Goal: Task Accomplishment & Management: Manage account settings

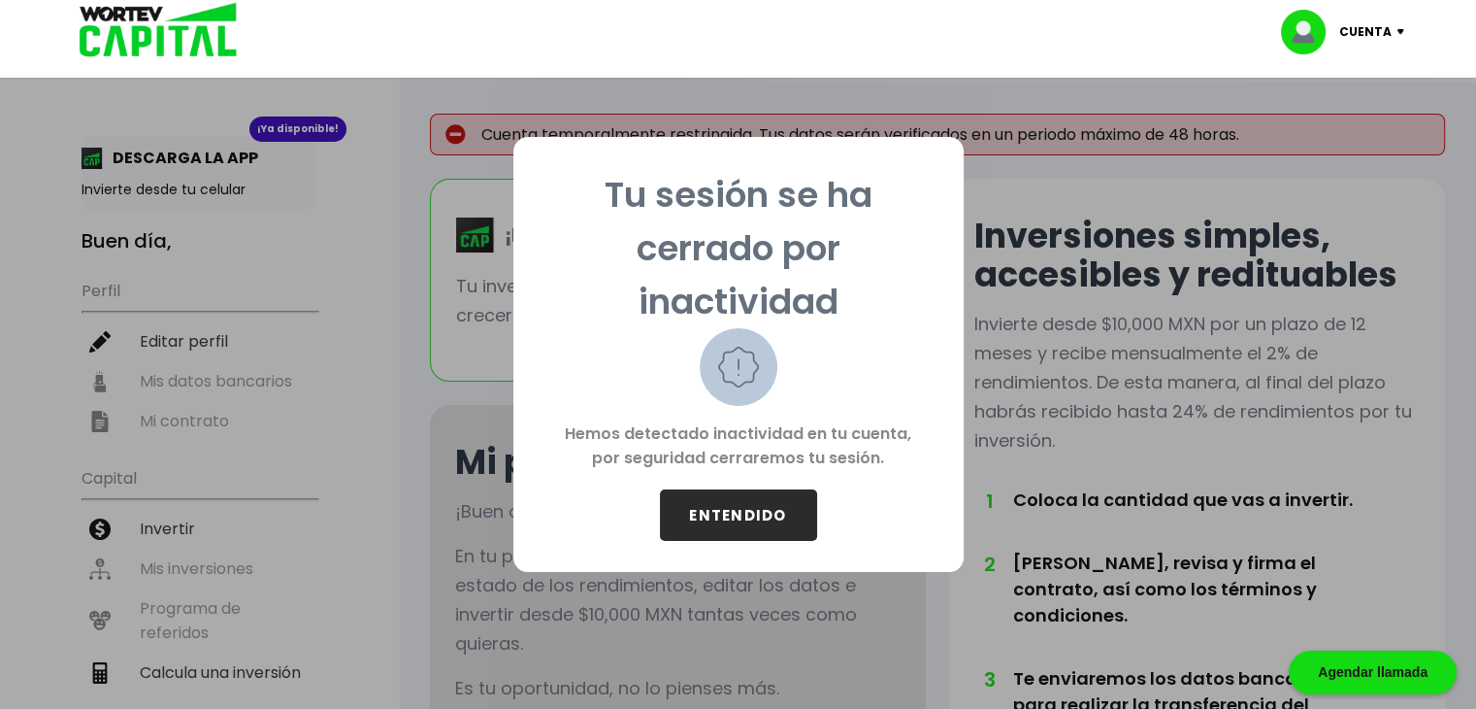
click at [717, 519] on button "ENTENDIDO" at bounding box center [738, 514] width 157 height 51
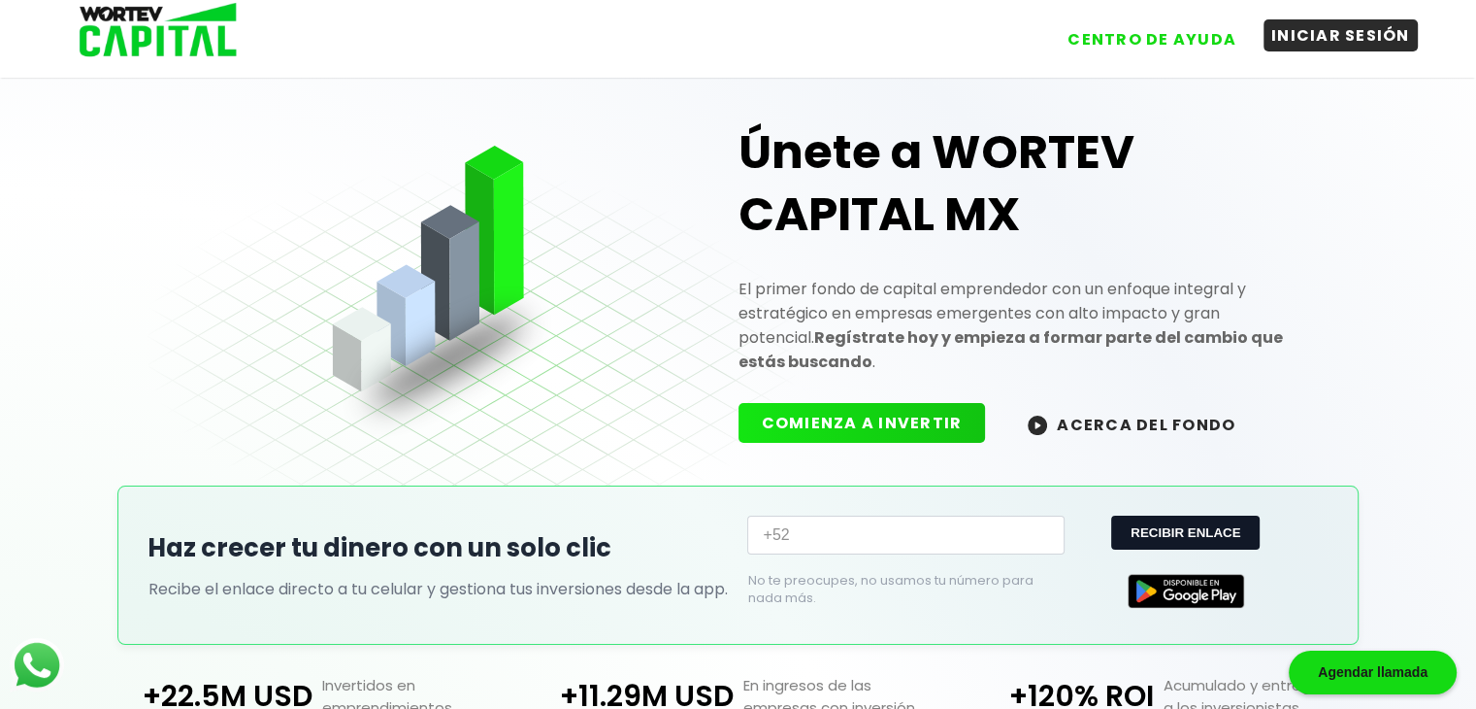
click at [1300, 43] on button "INICIAR SESIÓN" at bounding box center [1341, 35] width 154 height 32
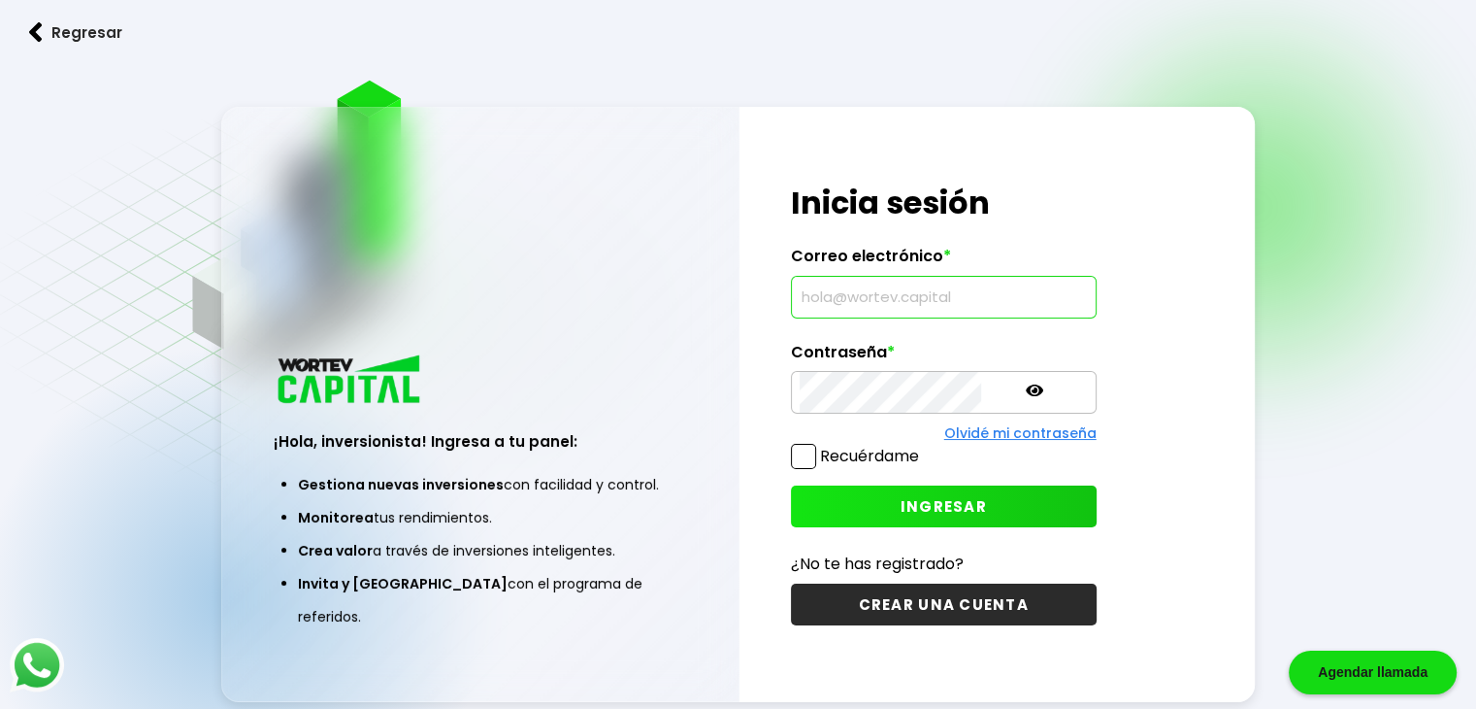
click at [874, 300] on input "text" at bounding box center [944, 297] width 288 height 41
type input "[EMAIL_ADDRESS][DOMAIN_NAME]"
click at [901, 512] on span "INGRESAR" at bounding box center [944, 506] width 86 height 20
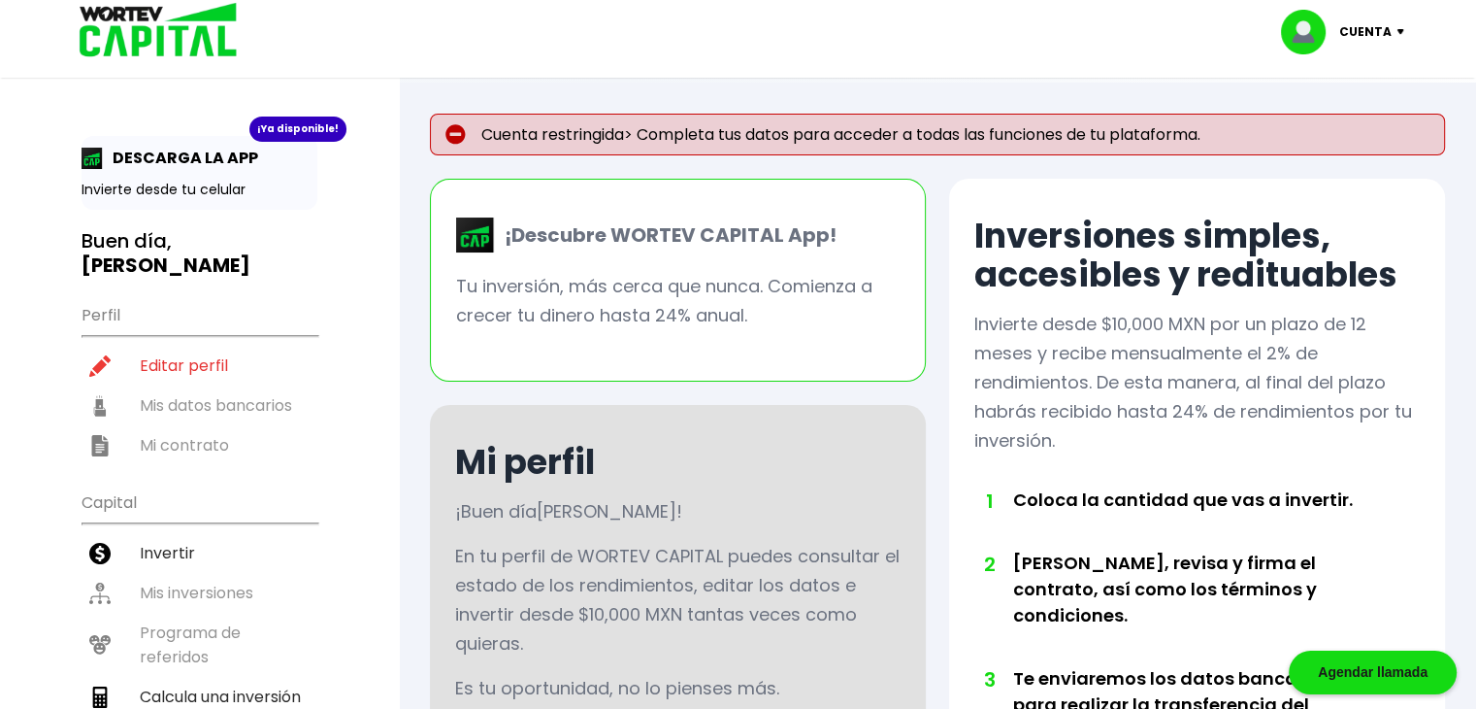
click at [252, 380] on ul "Perfil Editar perfil Mis datos bancarios Mi contrato" at bounding box center [200, 379] width 236 height 172
click at [235, 346] on li "Editar perfil" at bounding box center [200, 366] width 236 height 40
select select "Hombre"
select select "Licenciatura"
select select "GT"
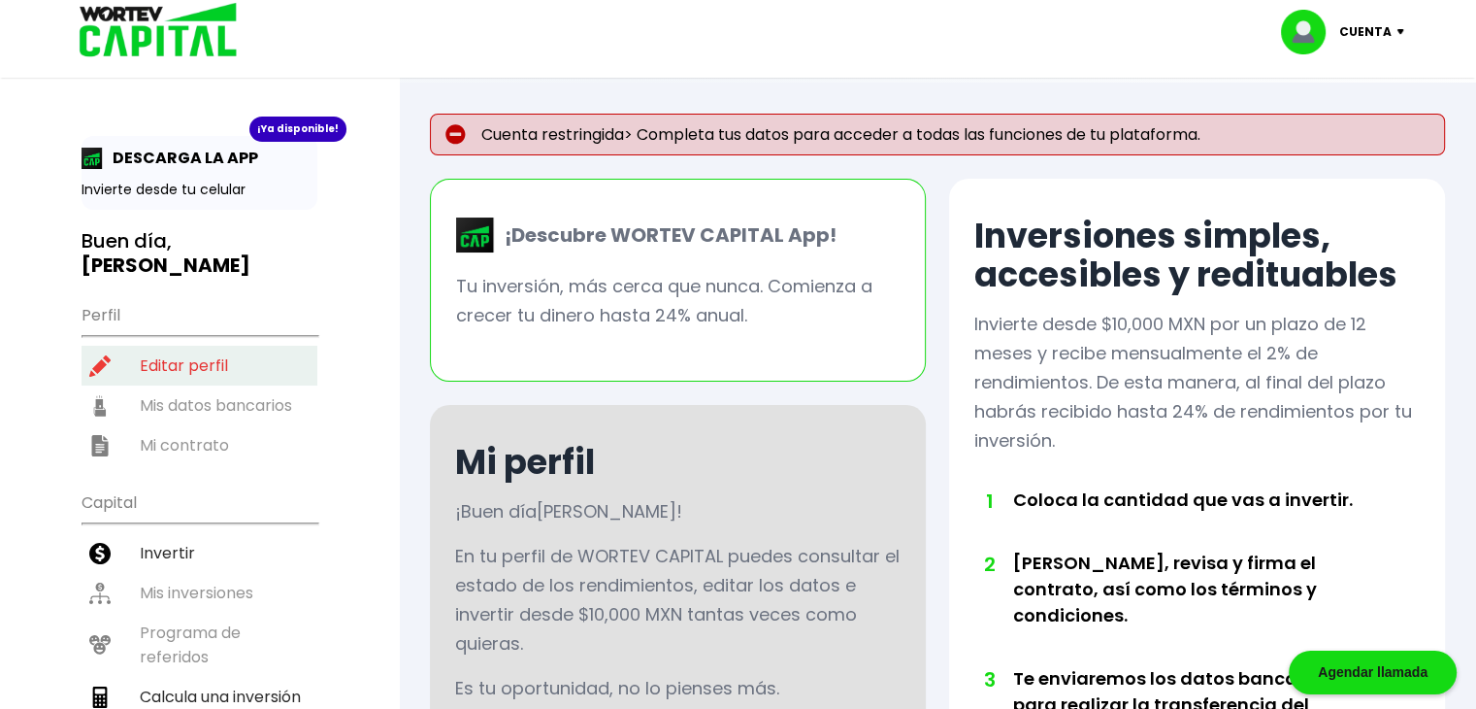
select select "BBVA Bancomer"
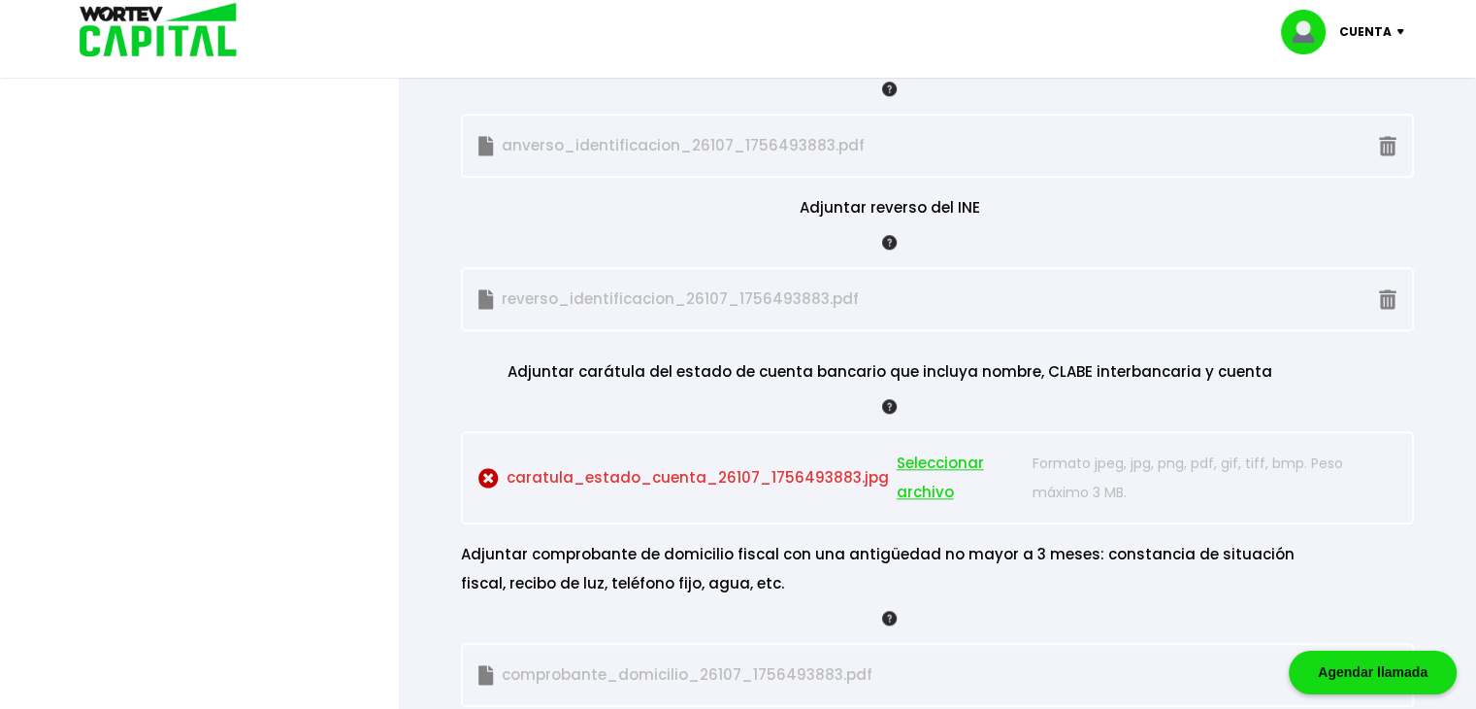
scroll to position [1844, 0]
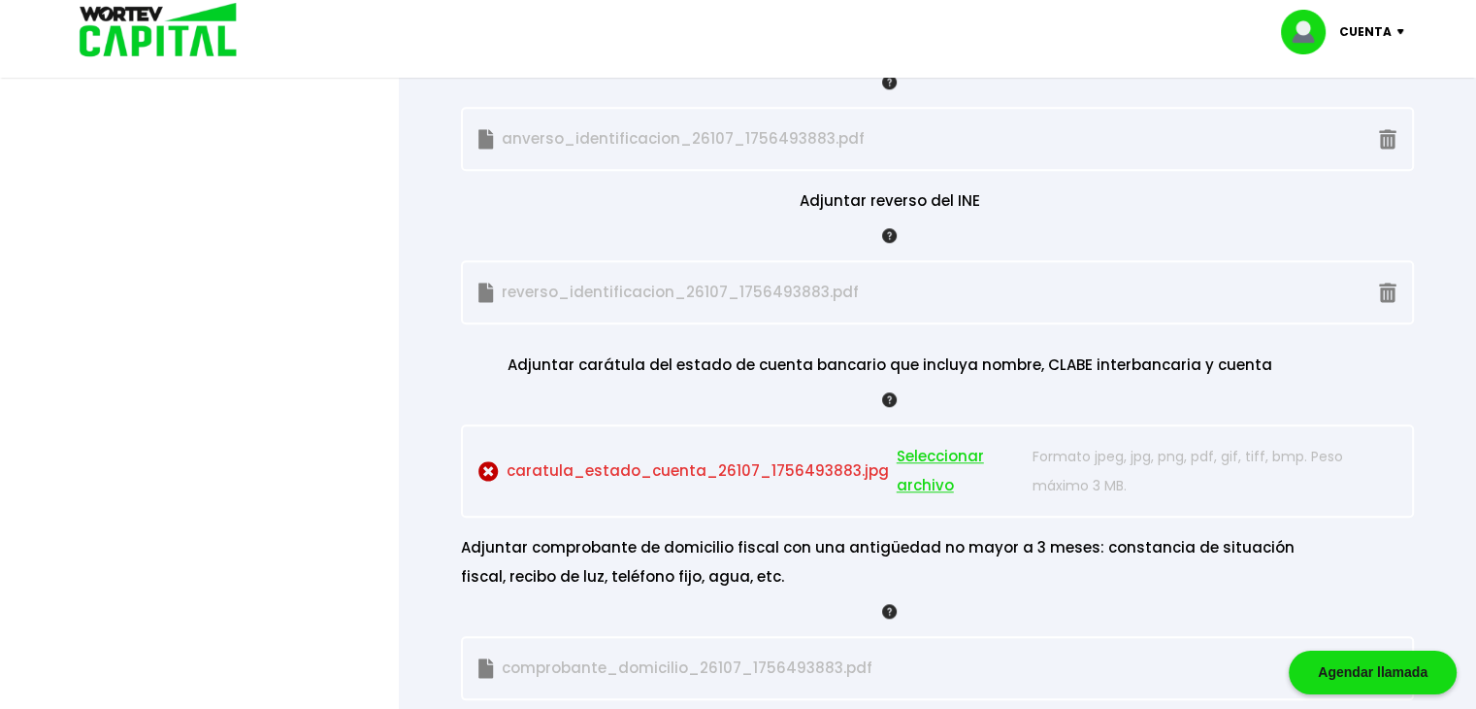
click at [918, 446] on span "Seleccionar archivo" at bounding box center [960, 471] width 127 height 58
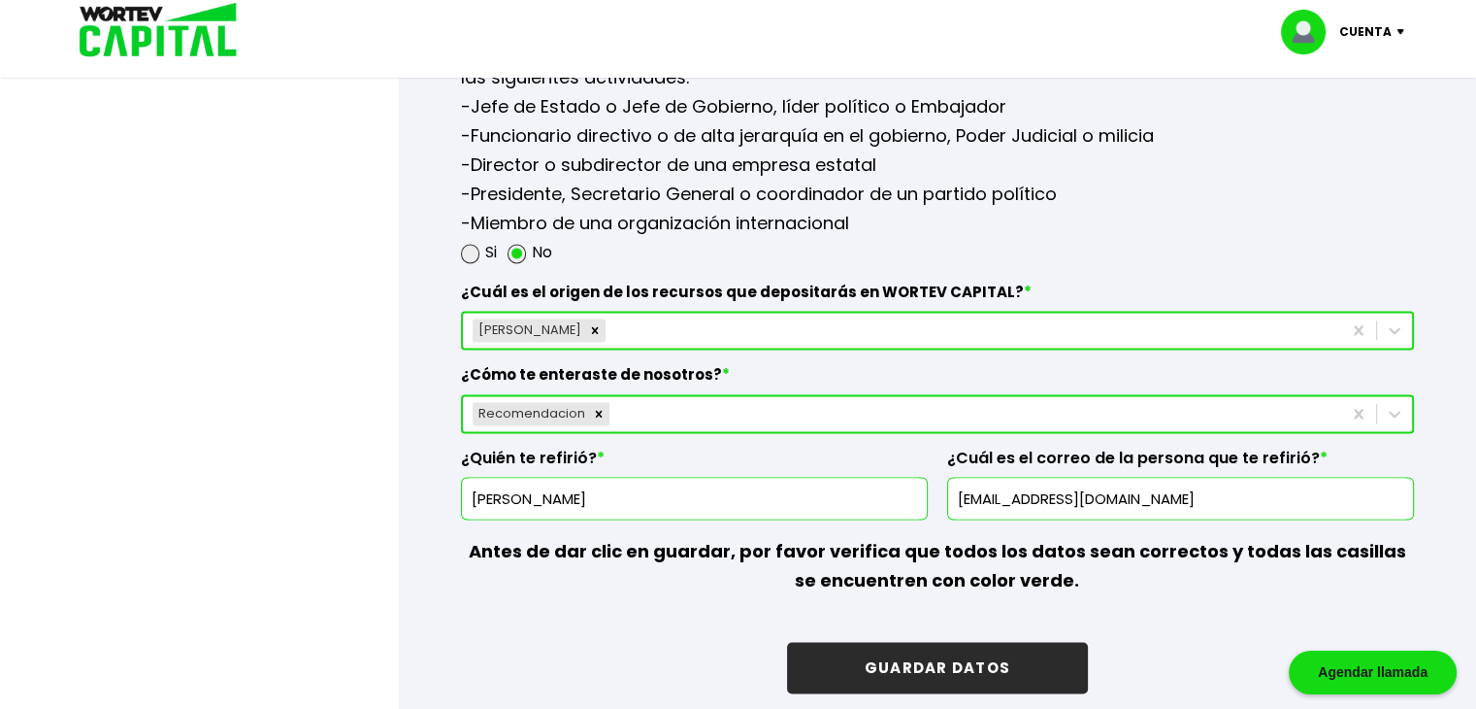
scroll to position [3203, 0]
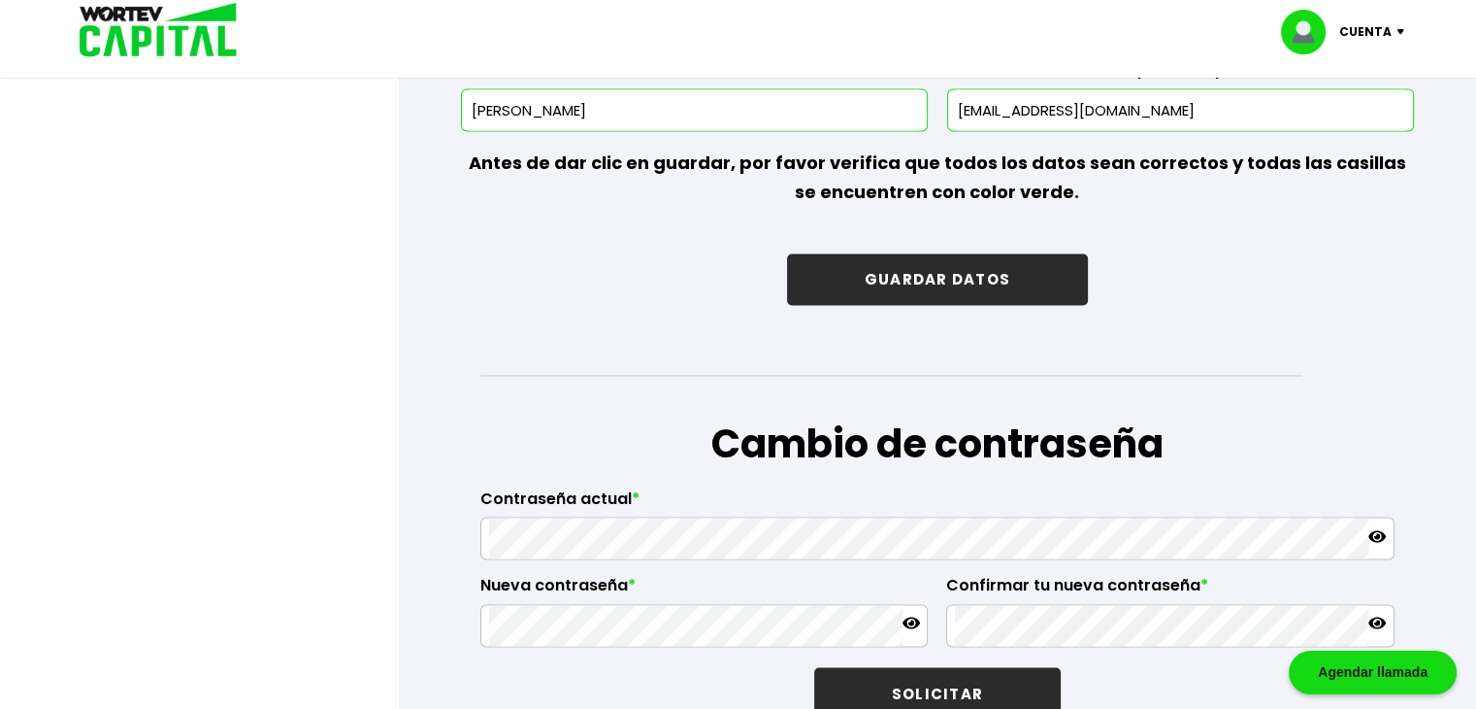
click at [1029, 257] on button "GUARDAR DATOS" at bounding box center [937, 278] width 301 height 51
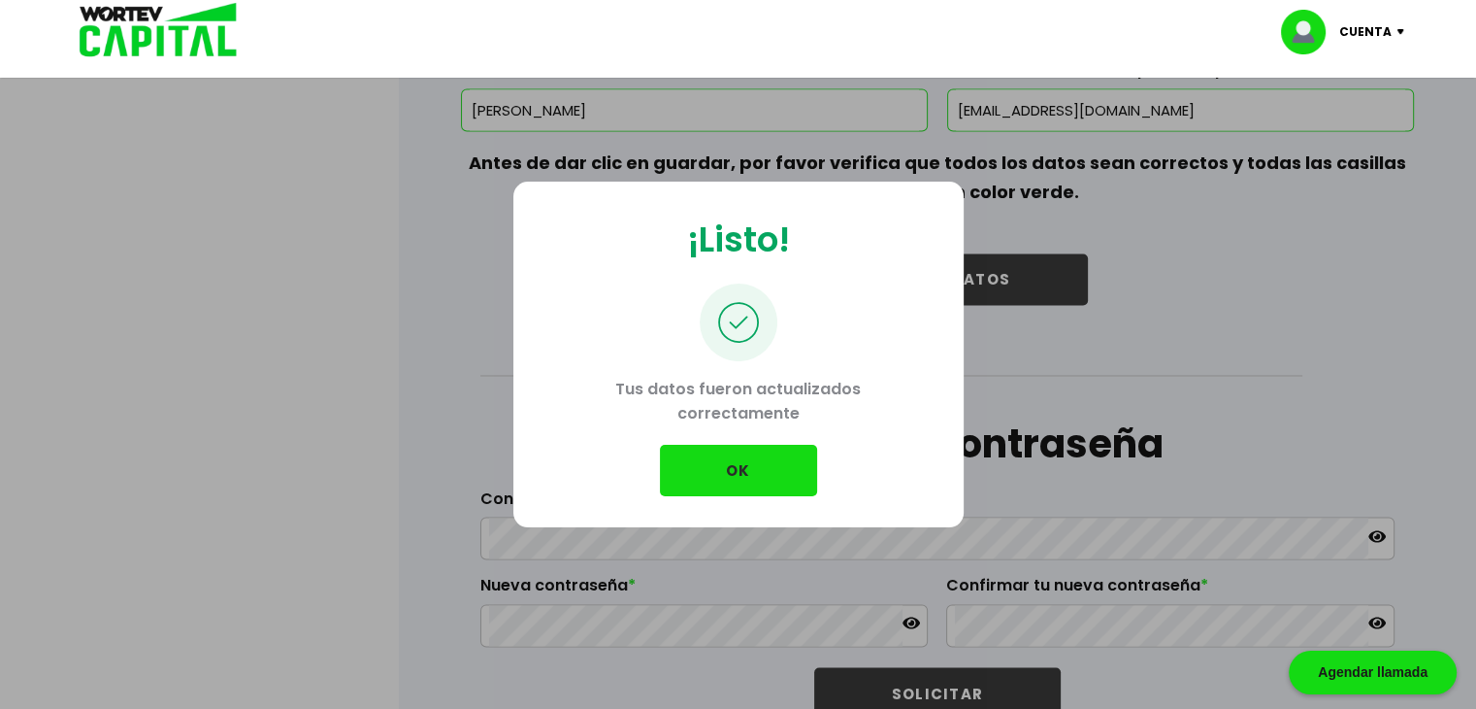
click at [761, 467] on button "OK" at bounding box center [738, 470] width 157 height 51
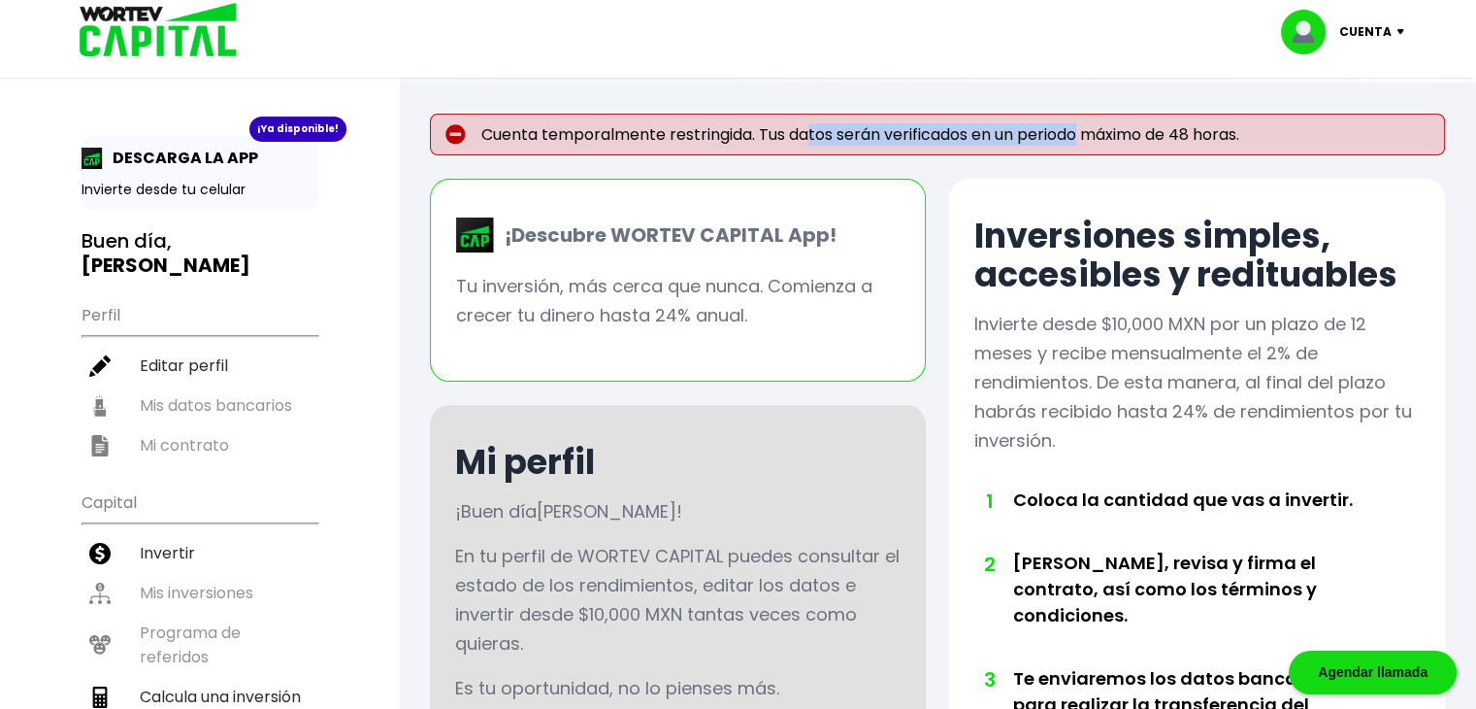
drag, startPoint x: 822, startPoint y: 127, endPoint x: 1089, endPoint y: 137, distance: 267.1
click at [1087, 137] on p "Cuenta temporalmente restringida. Tus datos serán verificados en un periodo máx…" at bounding box center [937, 135] width 1015 height 42
click at [955, 350] on div "Inversiones simples, accesibles y redituables Invierte desde $10,000 MXN por un…" at bounding box center [1197, 667] width 496 height 977
